Goal: Information Seeking & Learning: Learn about a topic

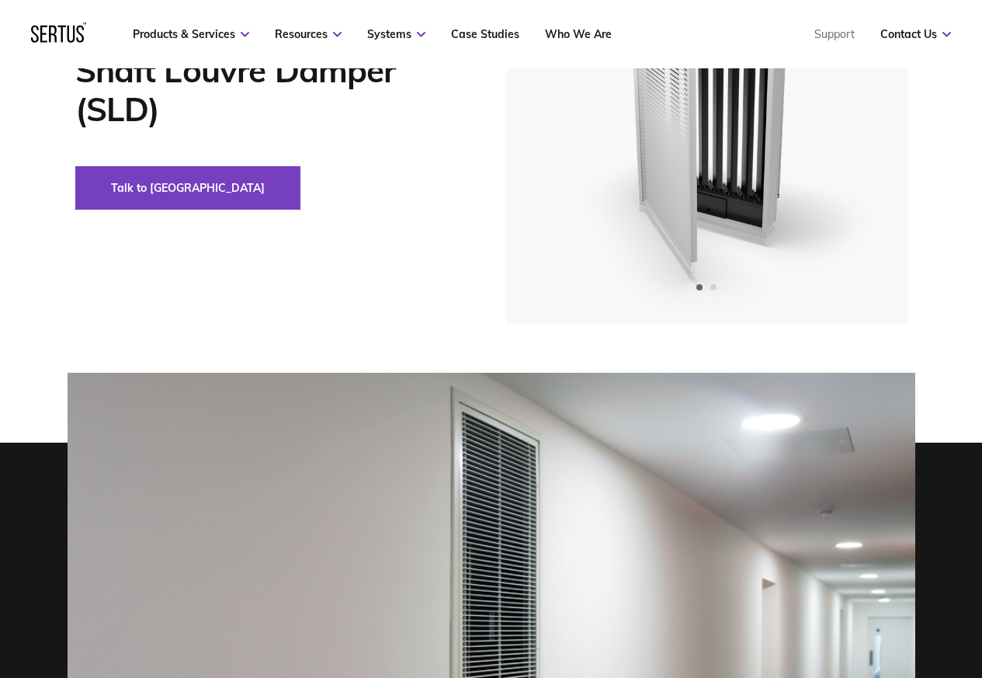
scroll to position [466, 0]
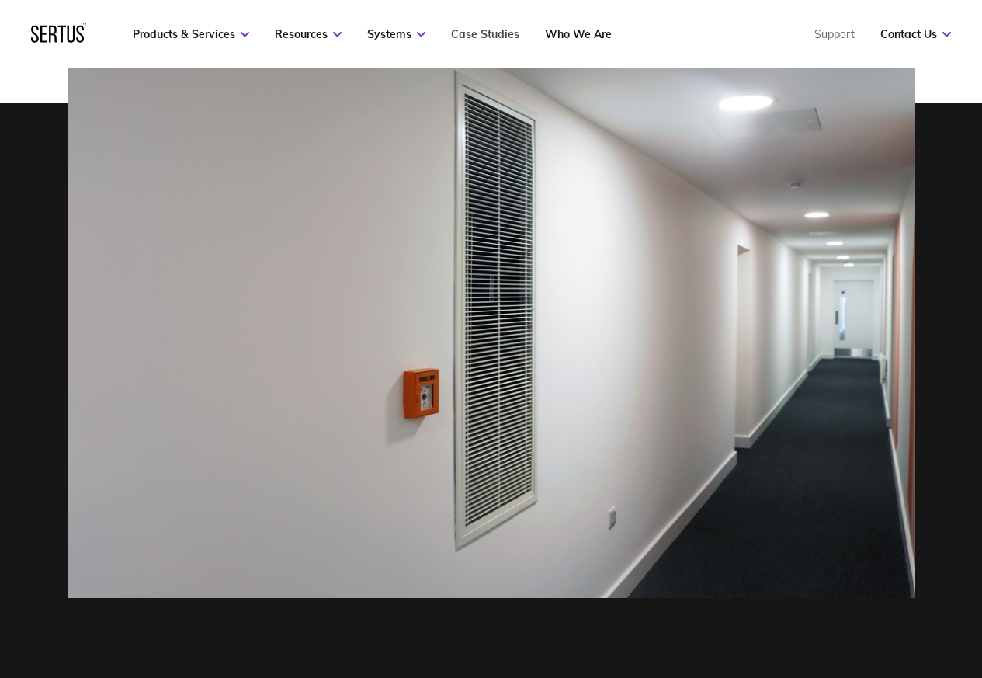
click at [490, 33] on link "Case Studies" at bounding box center [485, 34] width 68 height 14
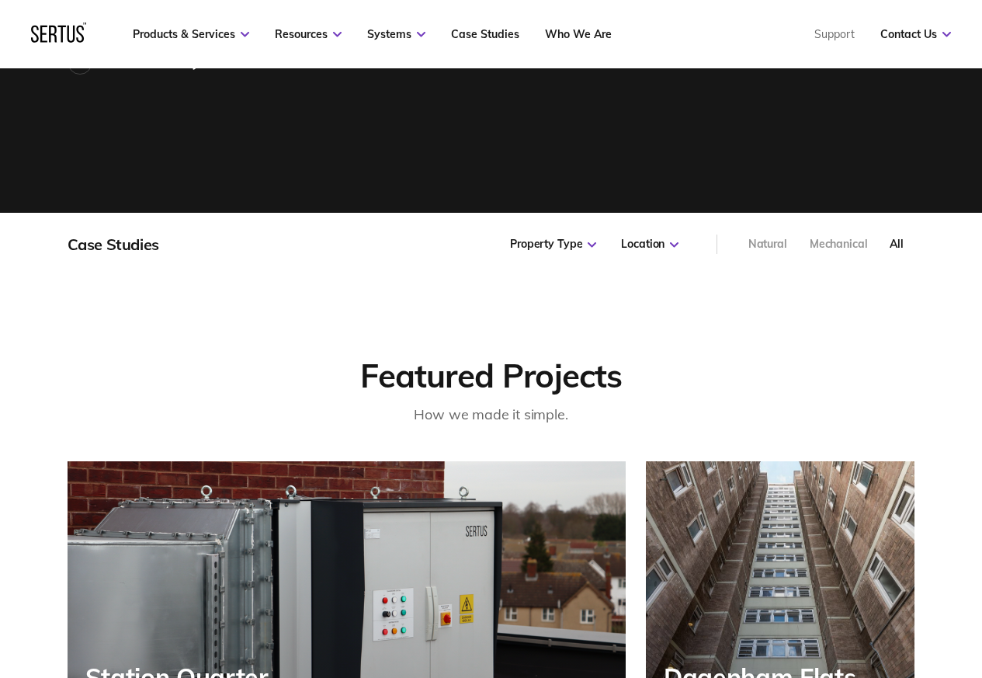
scroll to position [466, 0]
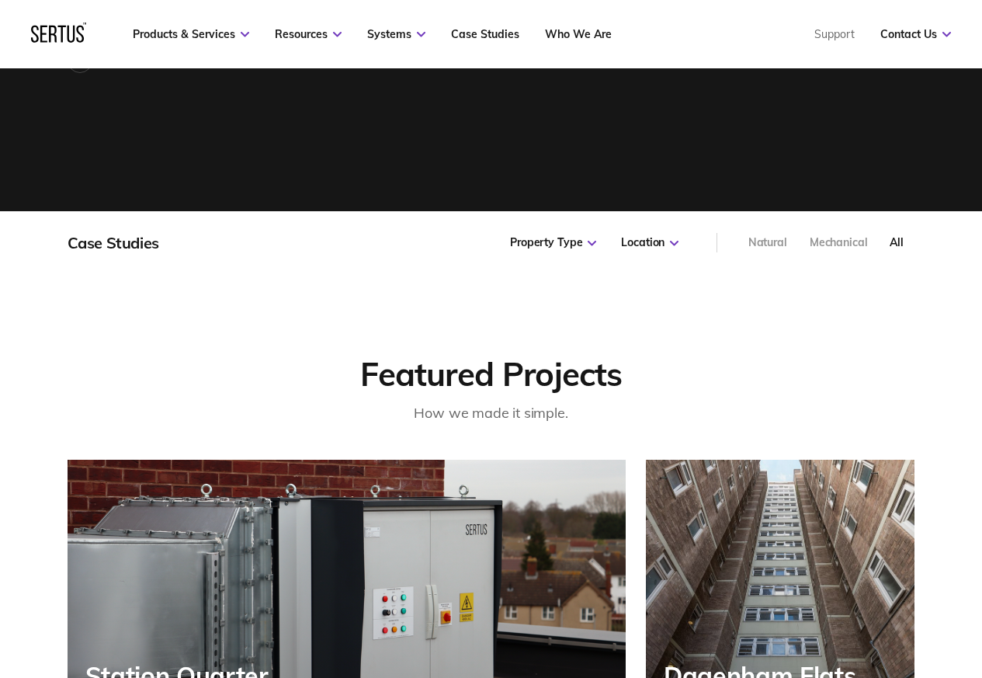
click at [548, 271] on div "Property Type All Public Commercial Hotel Student Accommodation Low-Rise Reside…" at bounding box center [594, 242] width 193 height 63
click at [590, 243] on icon at bounding box center [592, 243] width 9 height 5
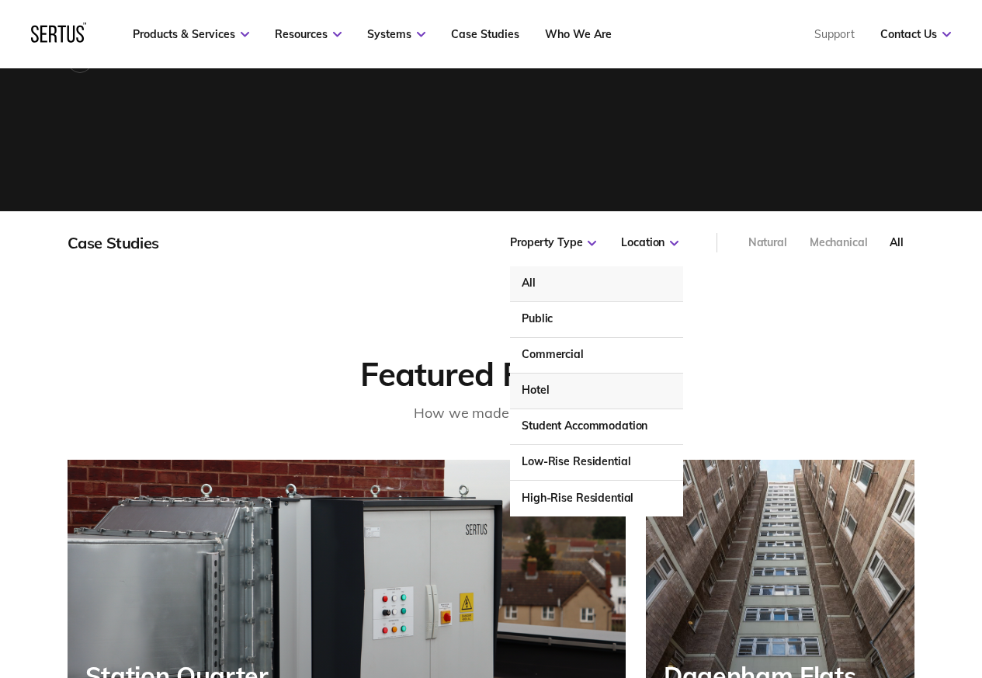
click at [537, 392] on div "Hotel" at bounding box center [596, 392] width 172 height 36
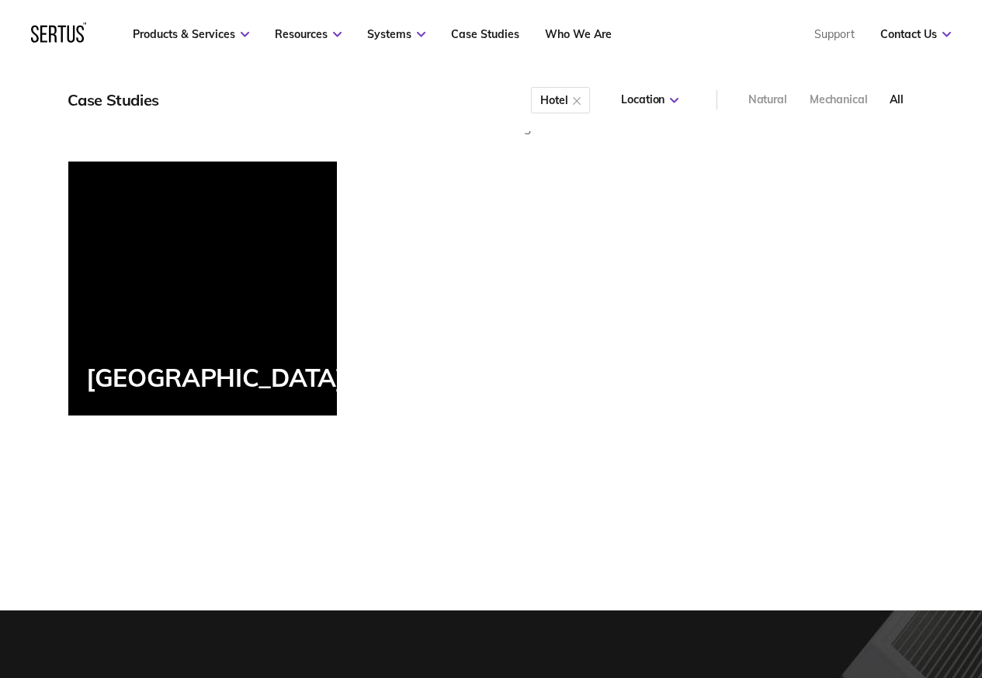
scroll to position [839, 0]
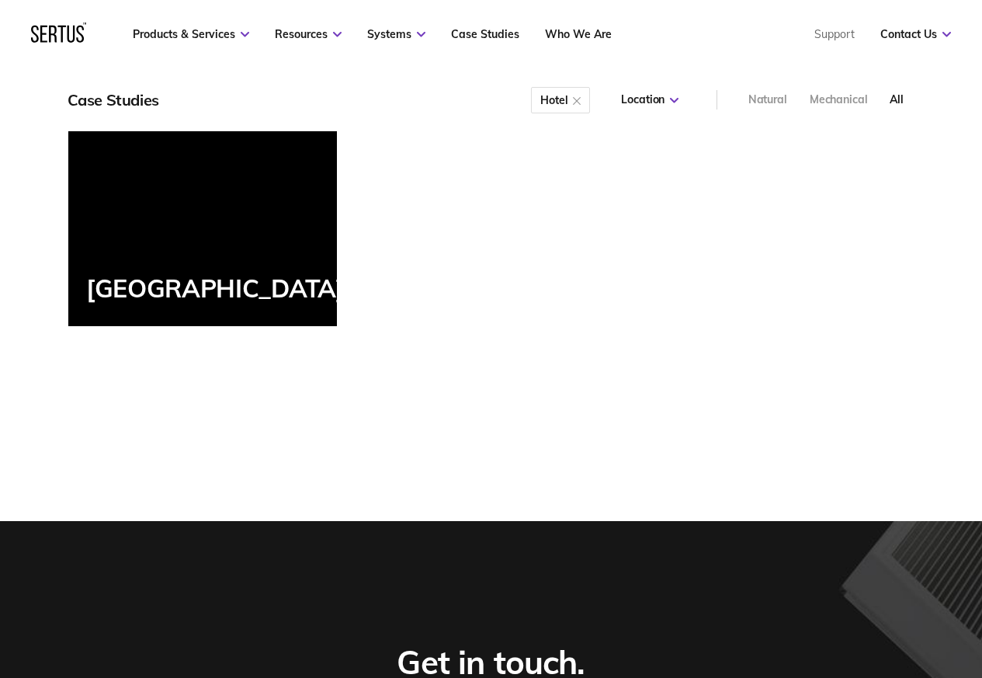
click at [149, 315] on div "[GEOGRAPHIC_DATA]" at bounding box center [202, 198] width 269 height 253
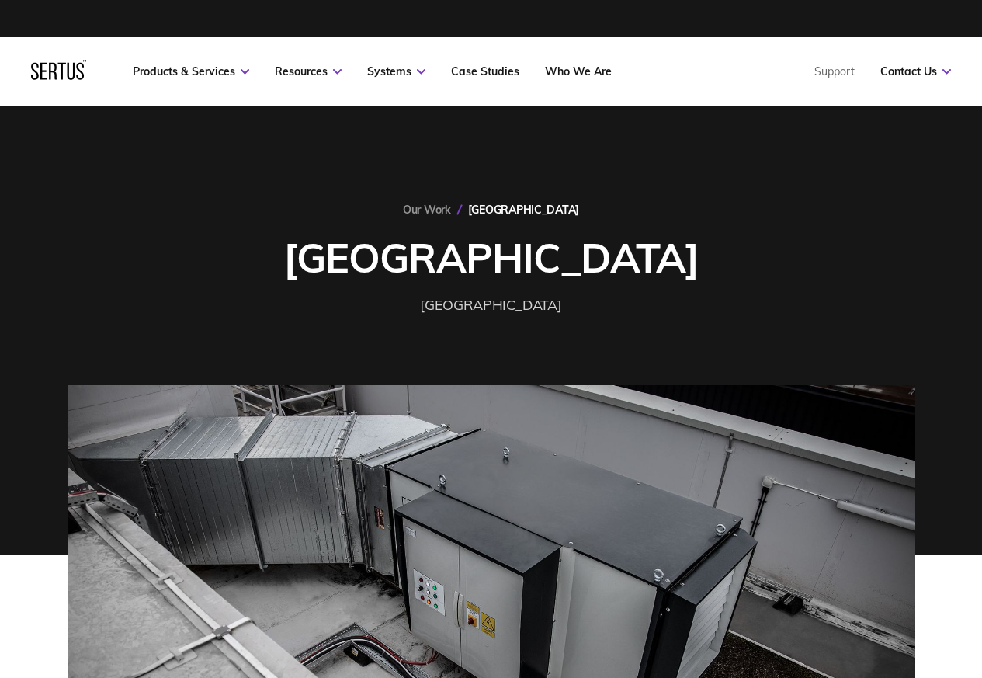
click at [160, 294] on div "Our Work [GEOGRAPHIC_DATA] [GEOGRAPHIC_DATA]" at bounding box center [492, 260] width 848 height 114
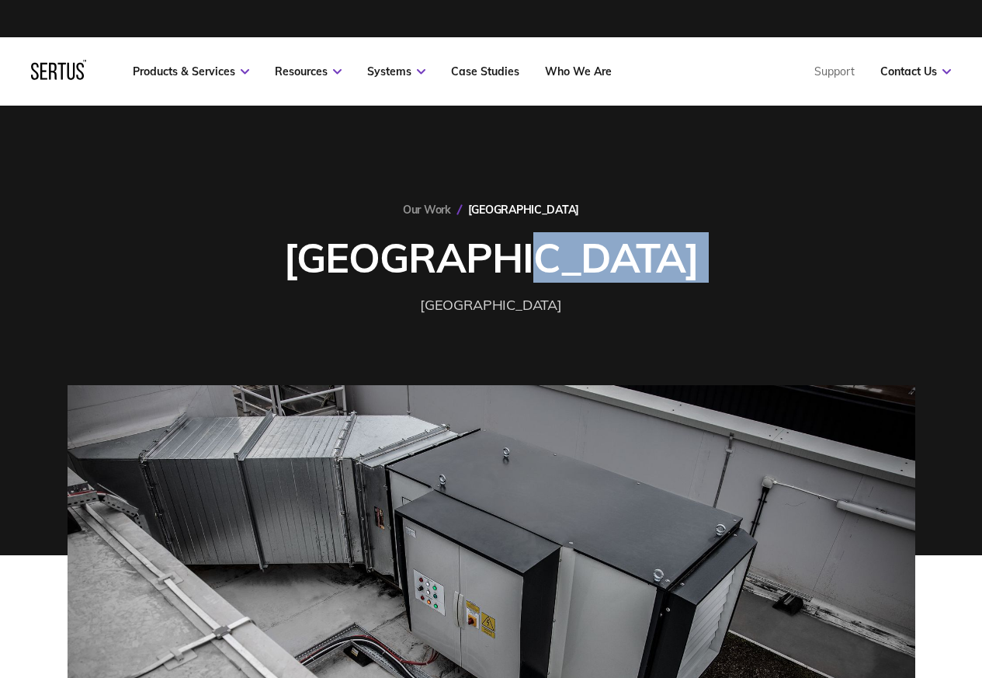
click at [160, 294] on div "Our Work [GEOGRAPHIC_DATA] [GEOGRAPHIC_DATA]" at bounding box center [492, 260] width 848 height 114
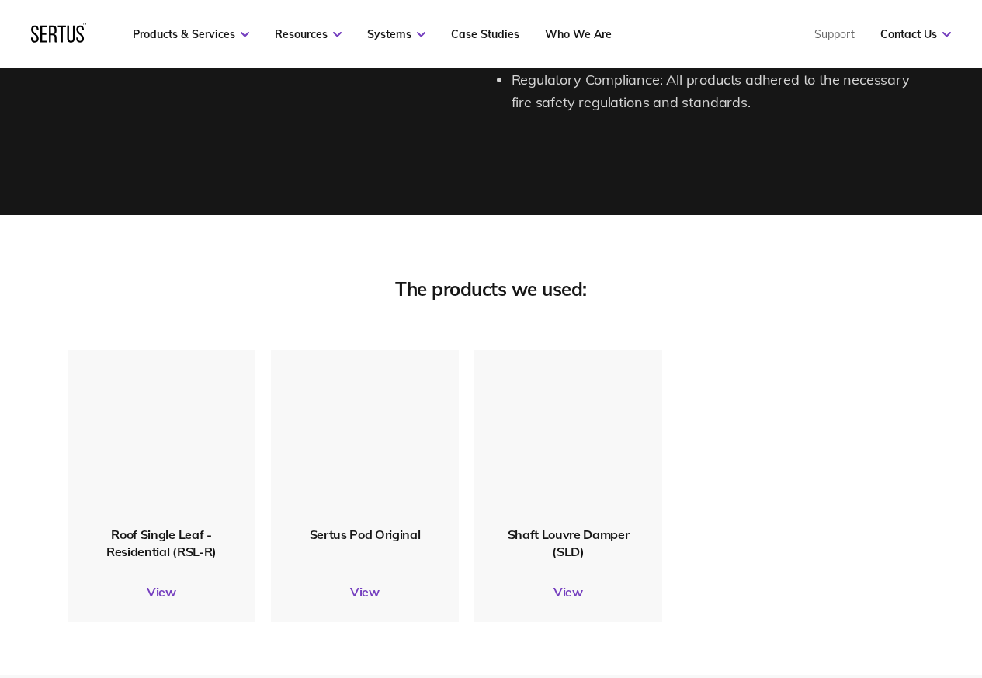
scroll to position [2703, 0]
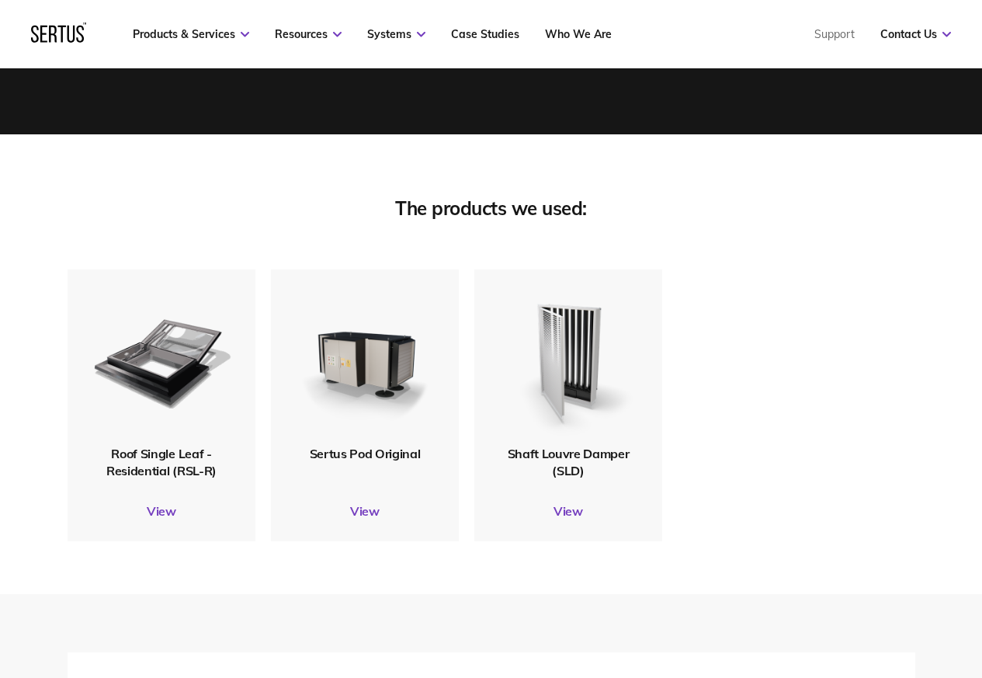
click at [563, 541] on div "Shaft Louvre Damper (SLD) View" at bounding box center [568, 405] width 188 height 272
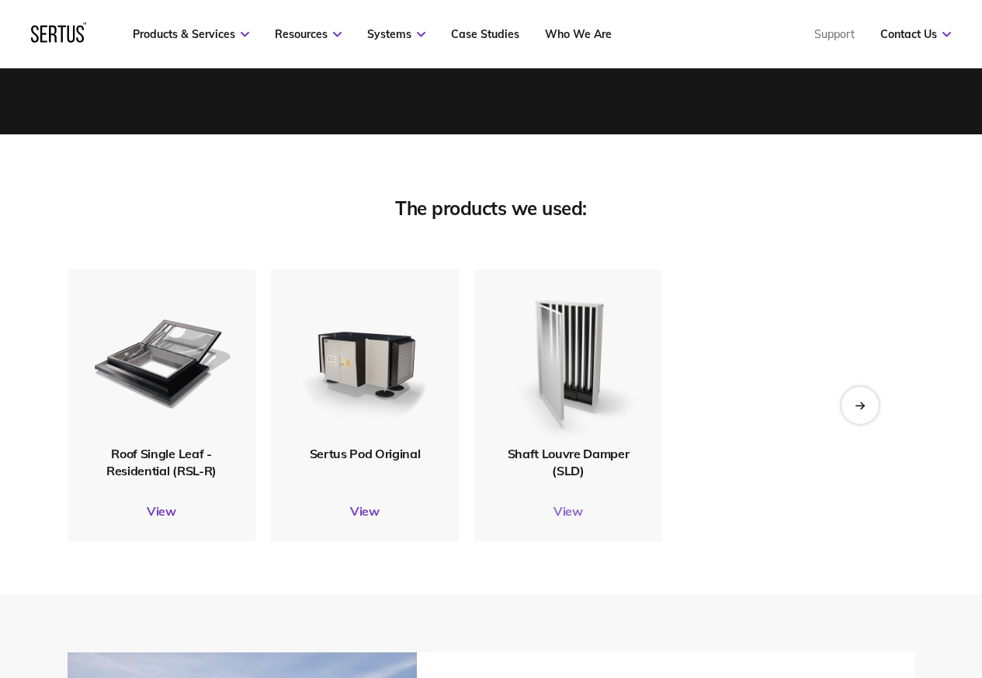
click at [565, 519] on link "View" at bounding box center [568, 511] width 188 height 16
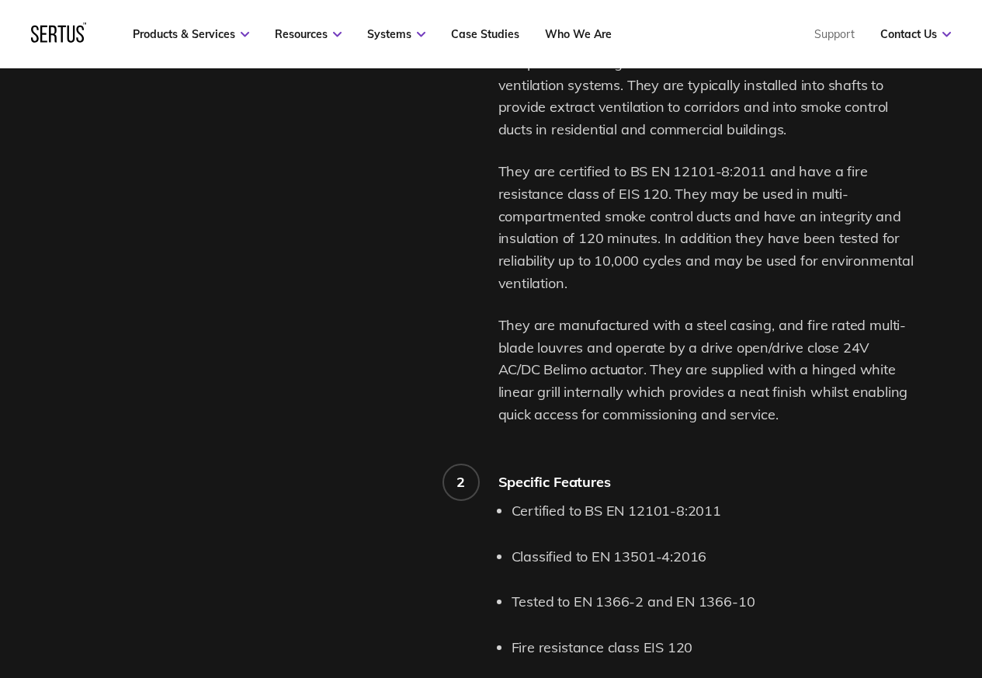
scroll to position [1398, 0]
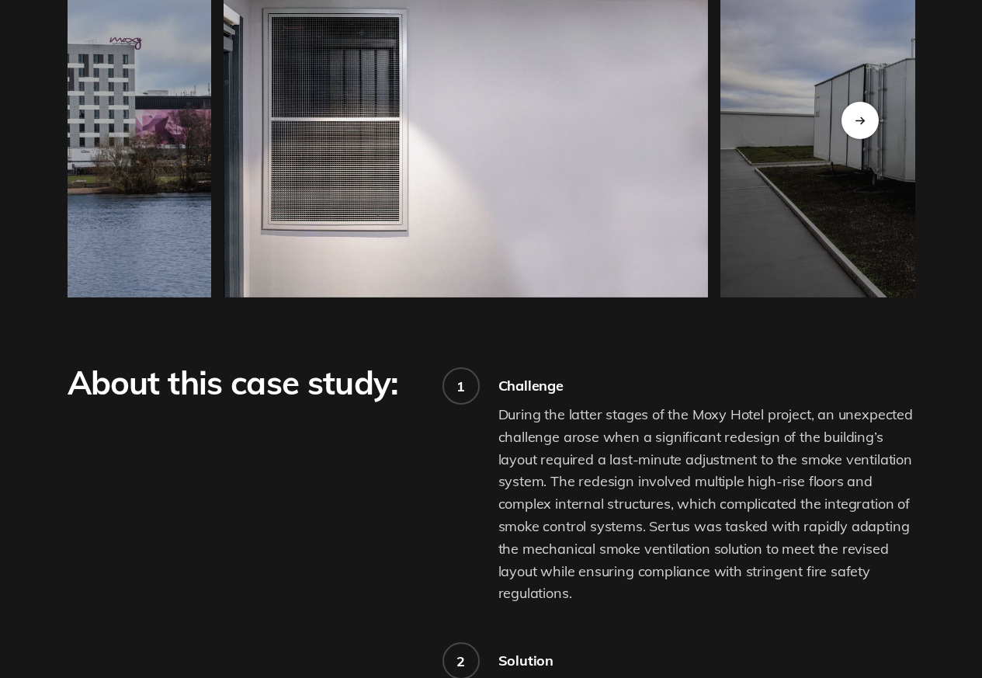
scroll to position [2703, 0]
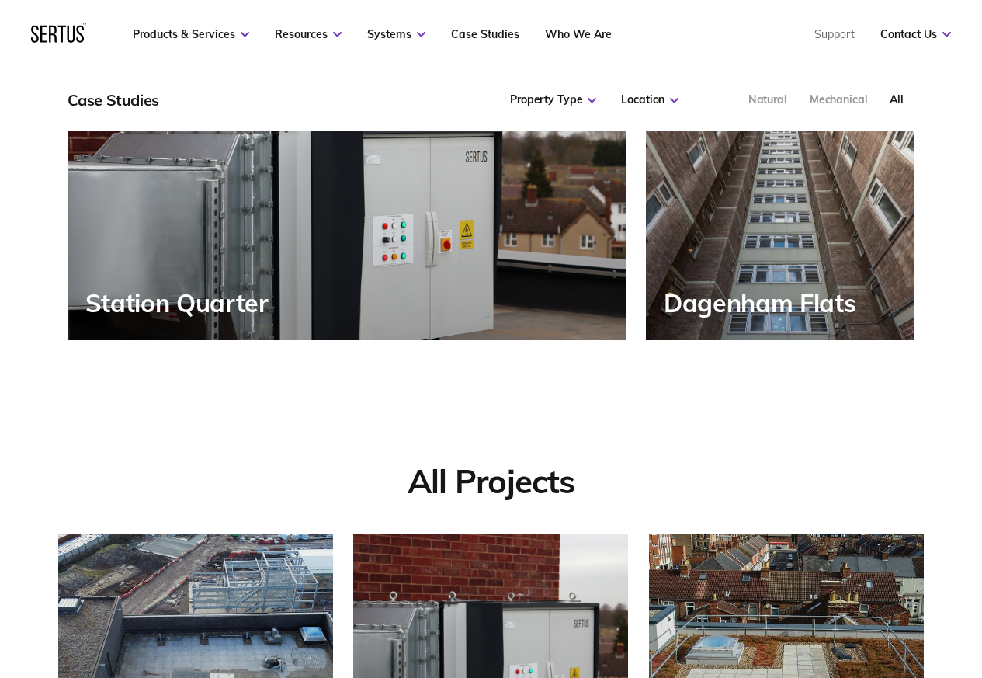
scroll to position [1122, 890]
click at [585, 99] on div "Property Type" at bounding box center [553, 100] width 86 height 16
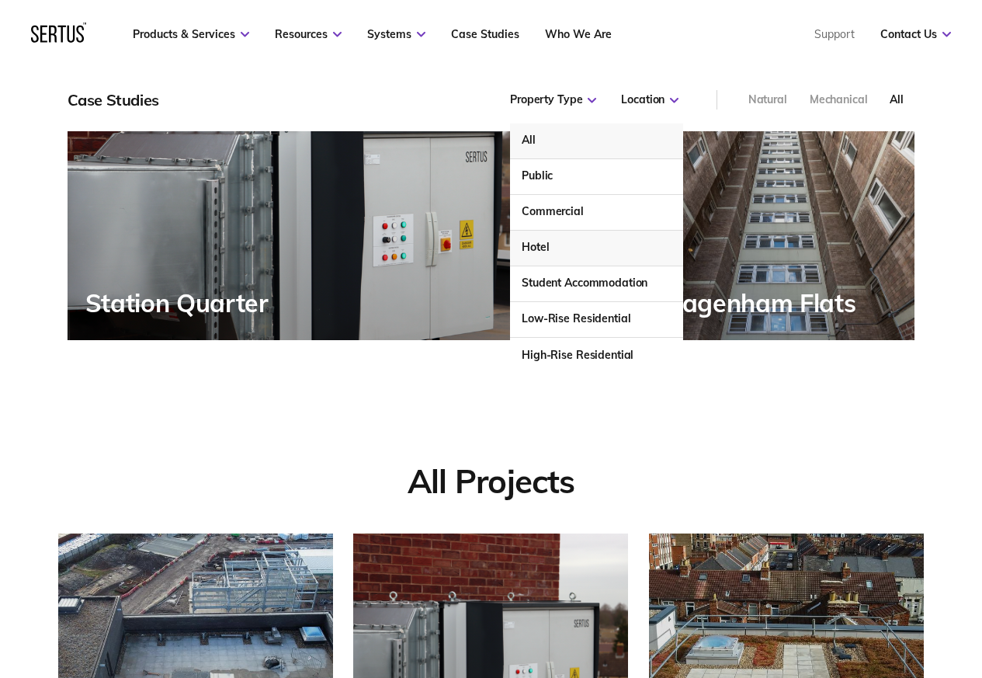
click at [536, 245] on div "Hotel" at bounding box center [596, 249] width 172 height 36
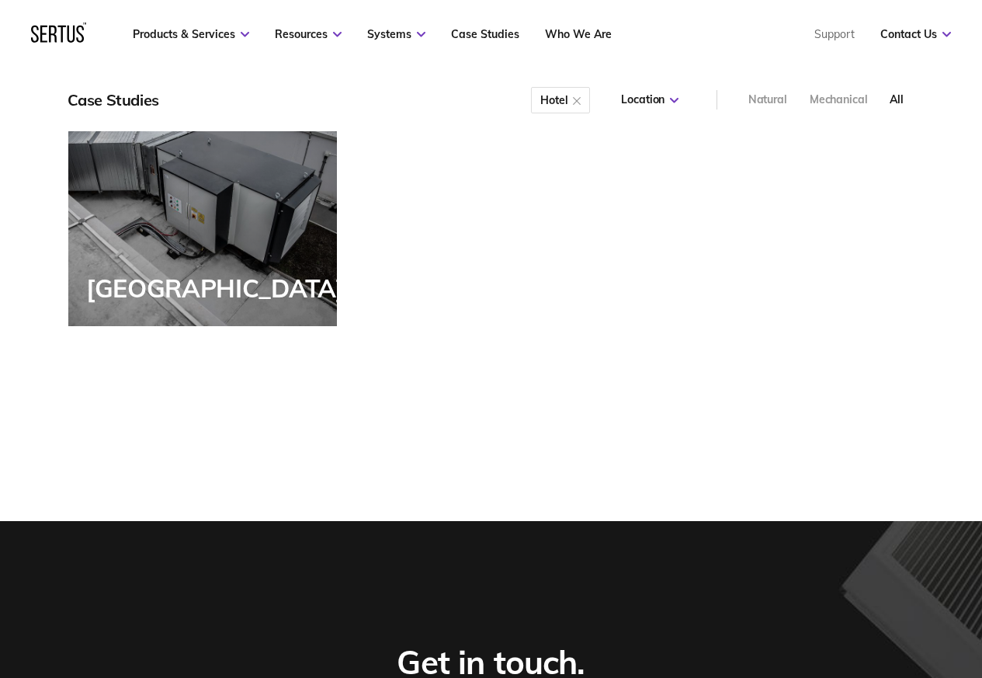
scroll to position [313, 890]
